Goal: Task Accomplishment & Management: Use online tool/utility

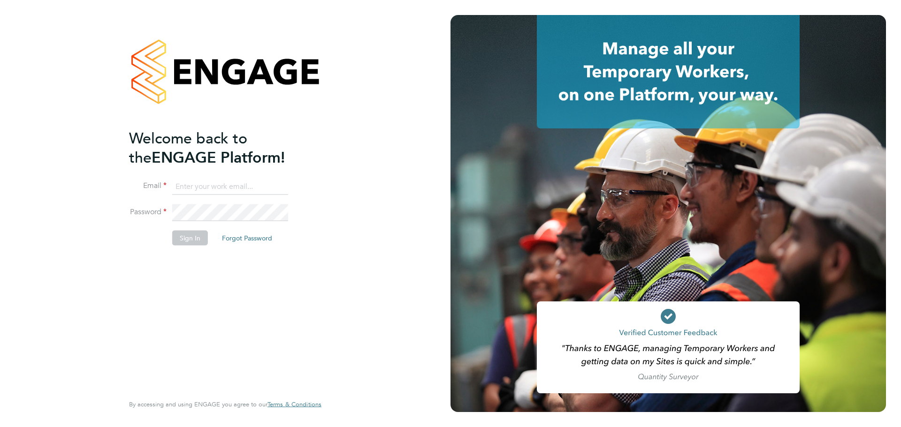
type input "kallen@uandp.co.uk"
click at [192, 245] on button "Sign In" at bounding box center [190, 237] width 36 height 15
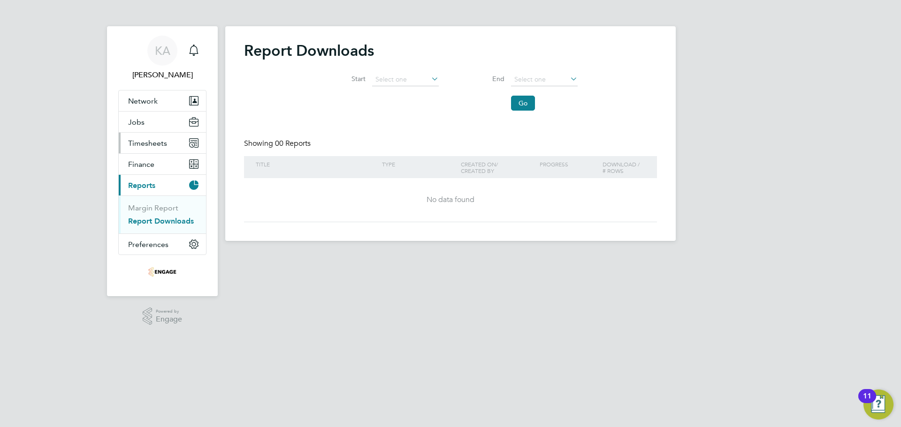
click at [167, 140] on button "Timesheets" at bounding box center [162, 143] width 87 height 21
click at [149, 168] on link "Timesheets" at bounding box center [147, 165] width 39 height 9
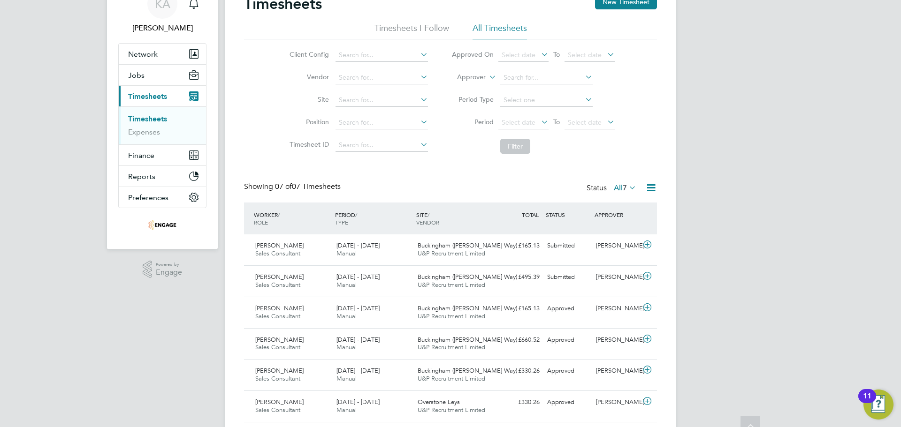
scroll to position [94, 0]
